Goal: Navigation & Orientation: Find specific page/section

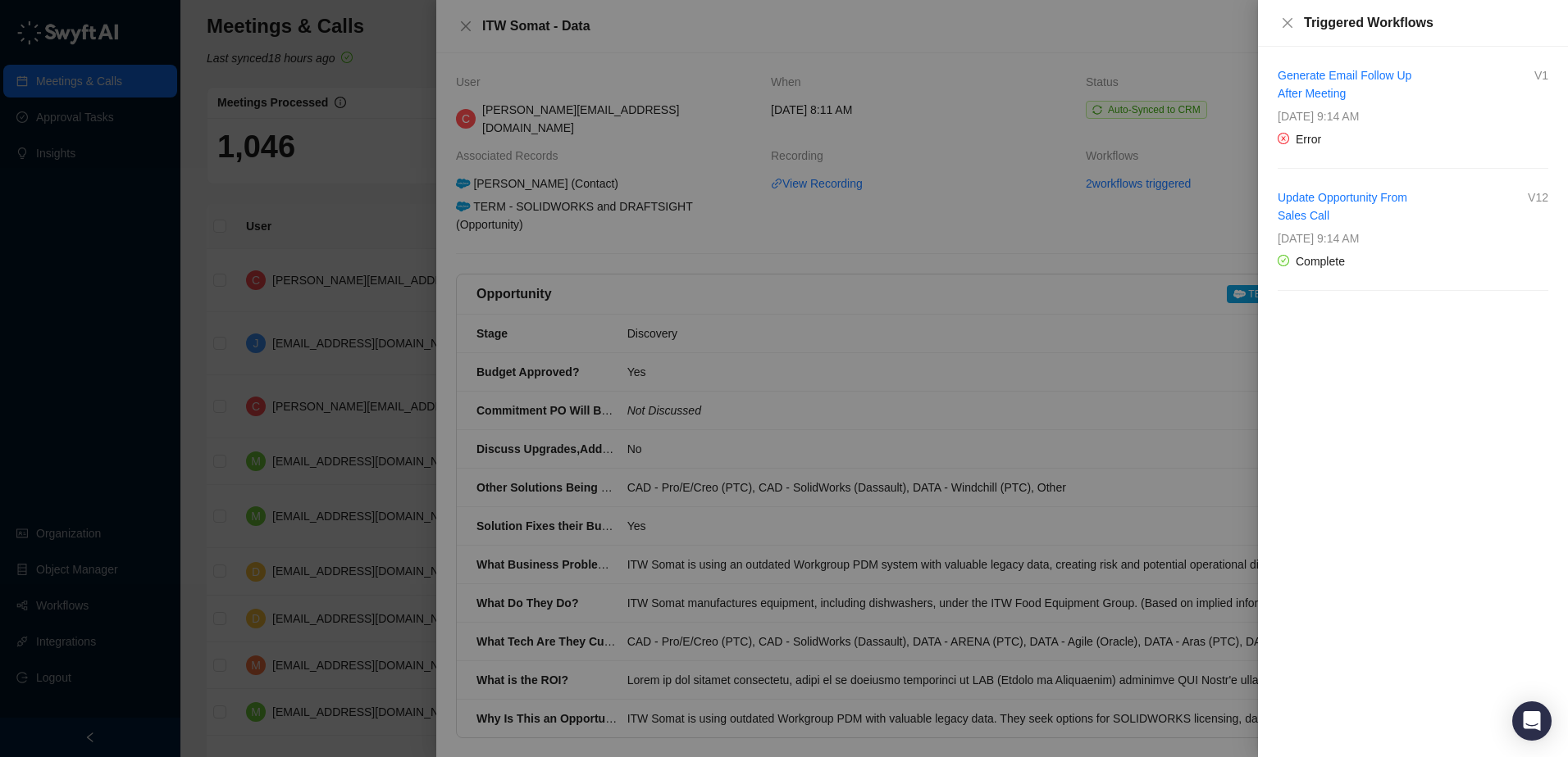
click at [364, 162] on div at bounding box center [784, 378] width 1568 height 757
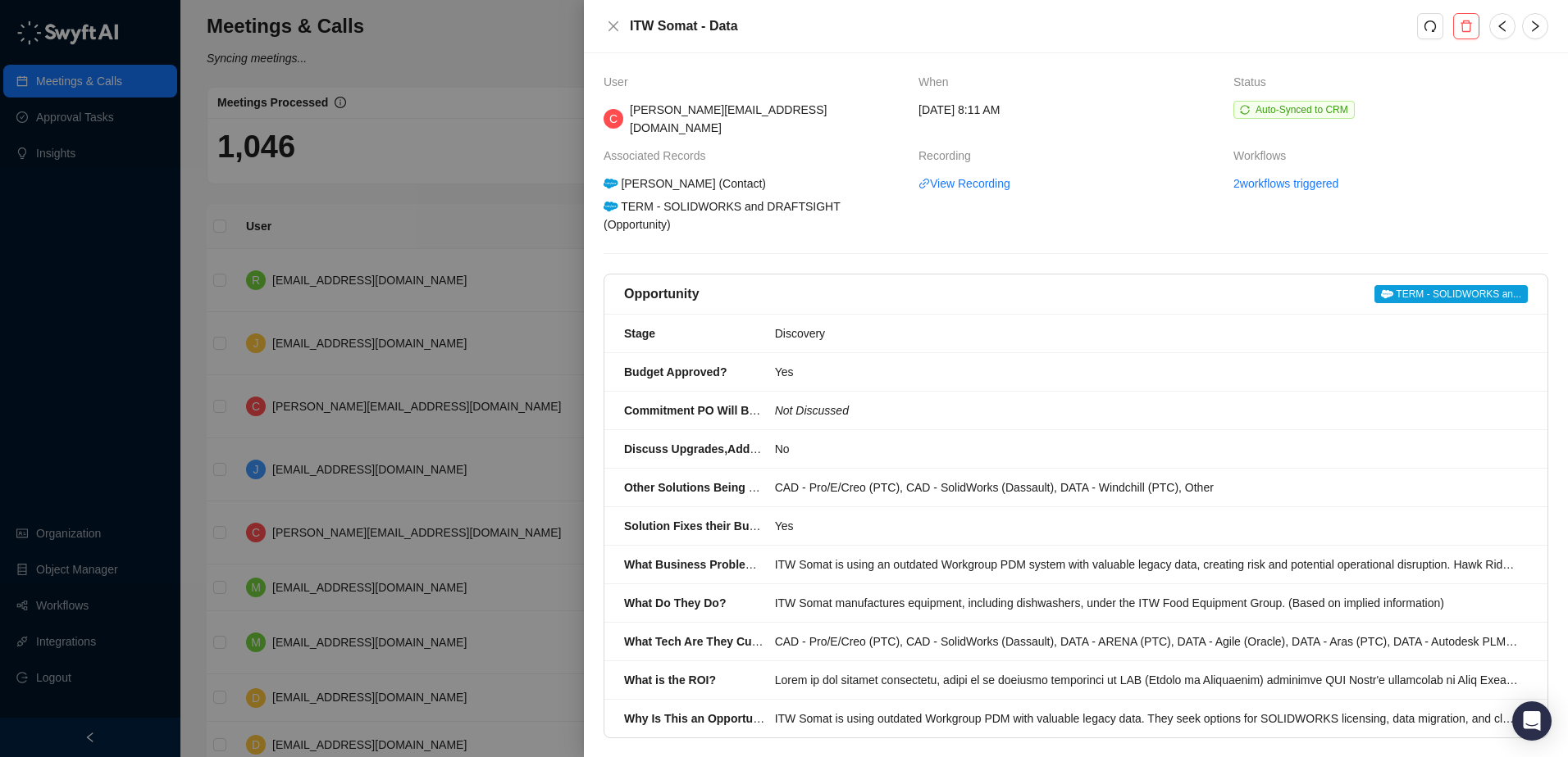
click at [459, 222] on div at bounding box center [784, 378] width 1568 height 757
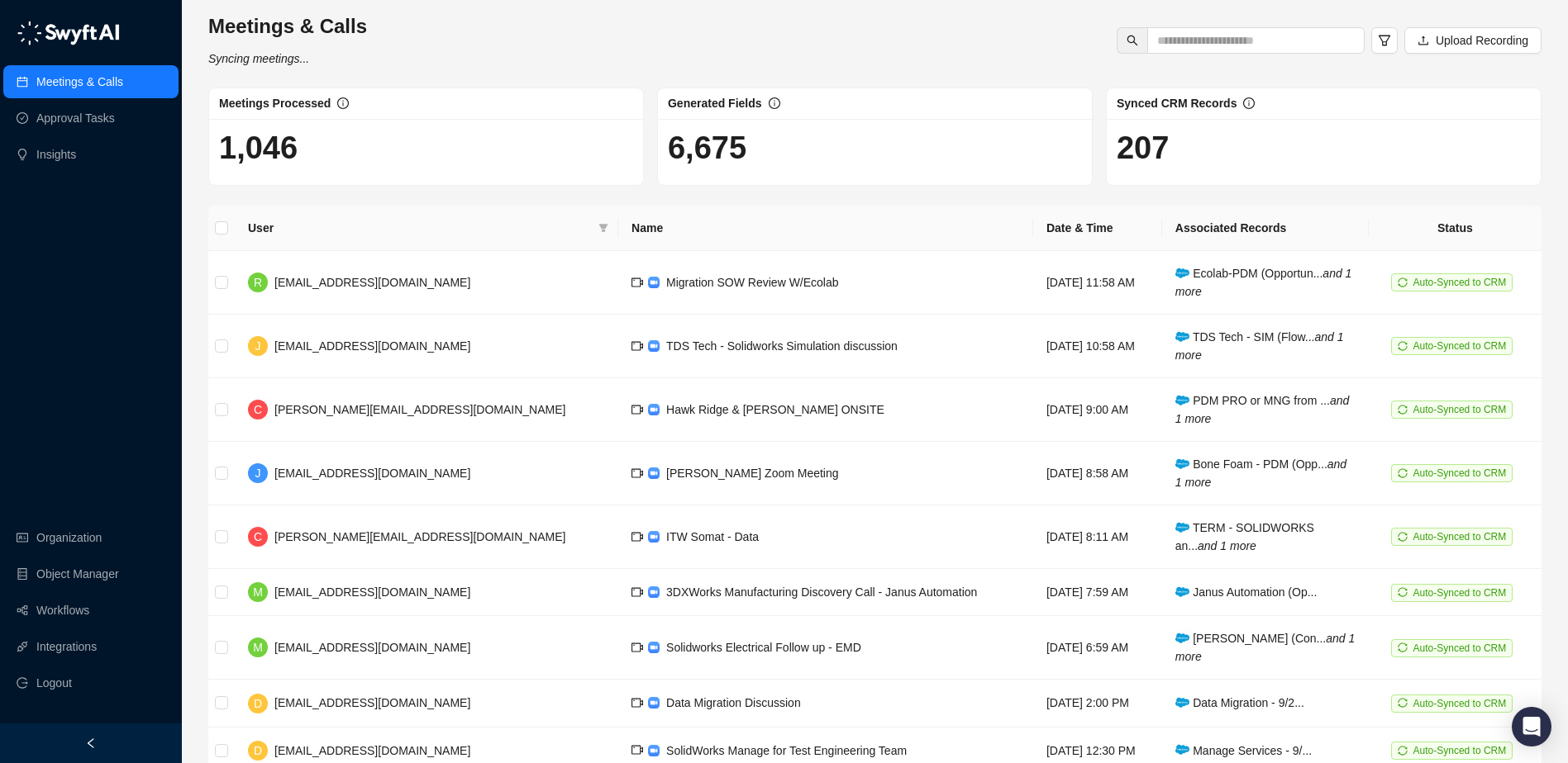
click at [123, 86] on link "Meetings & Calls" at bounding box center [79, 82] width 87 height 33
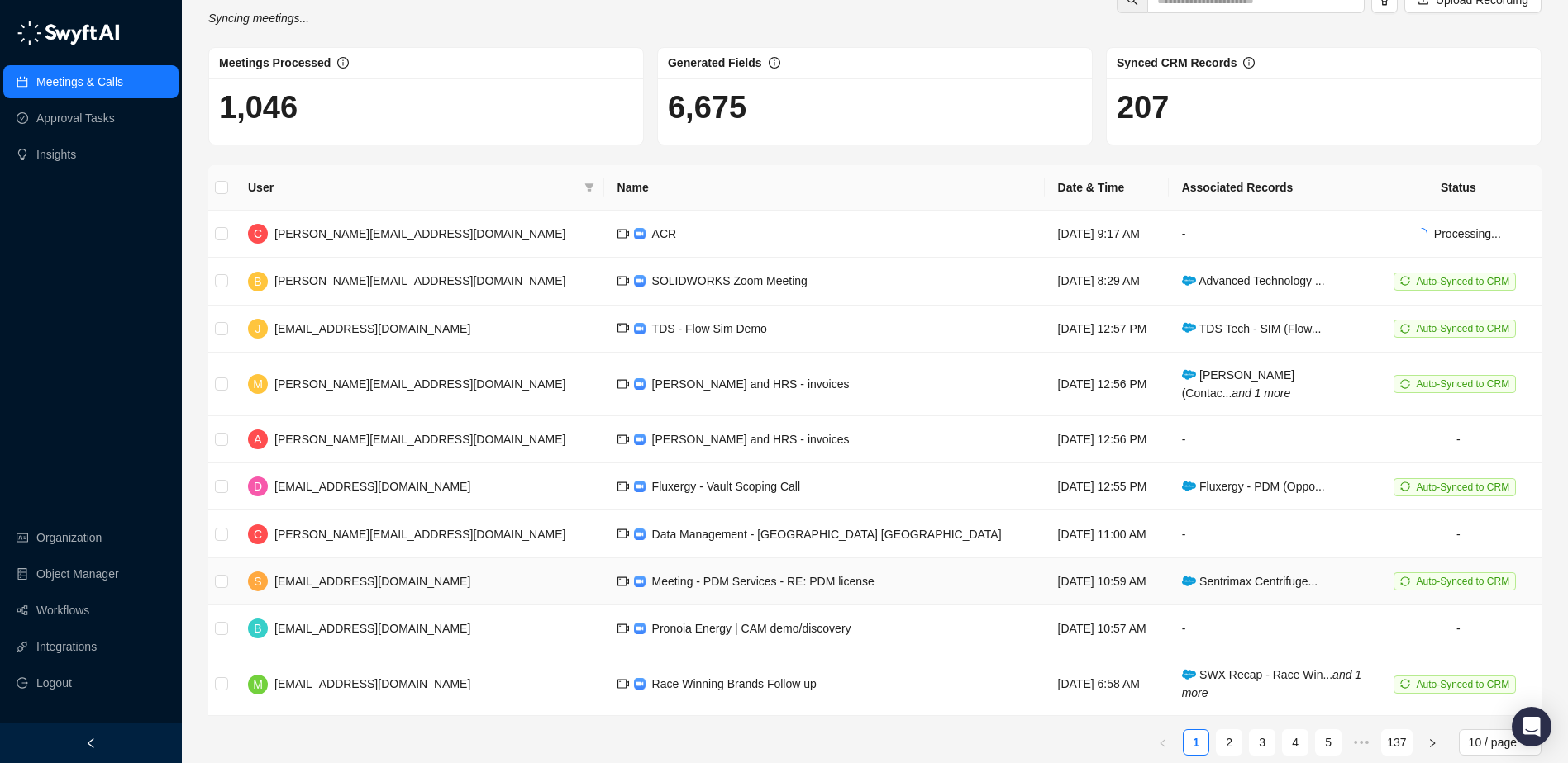
scroll to position [61, 0]
